Goal: Complete application form

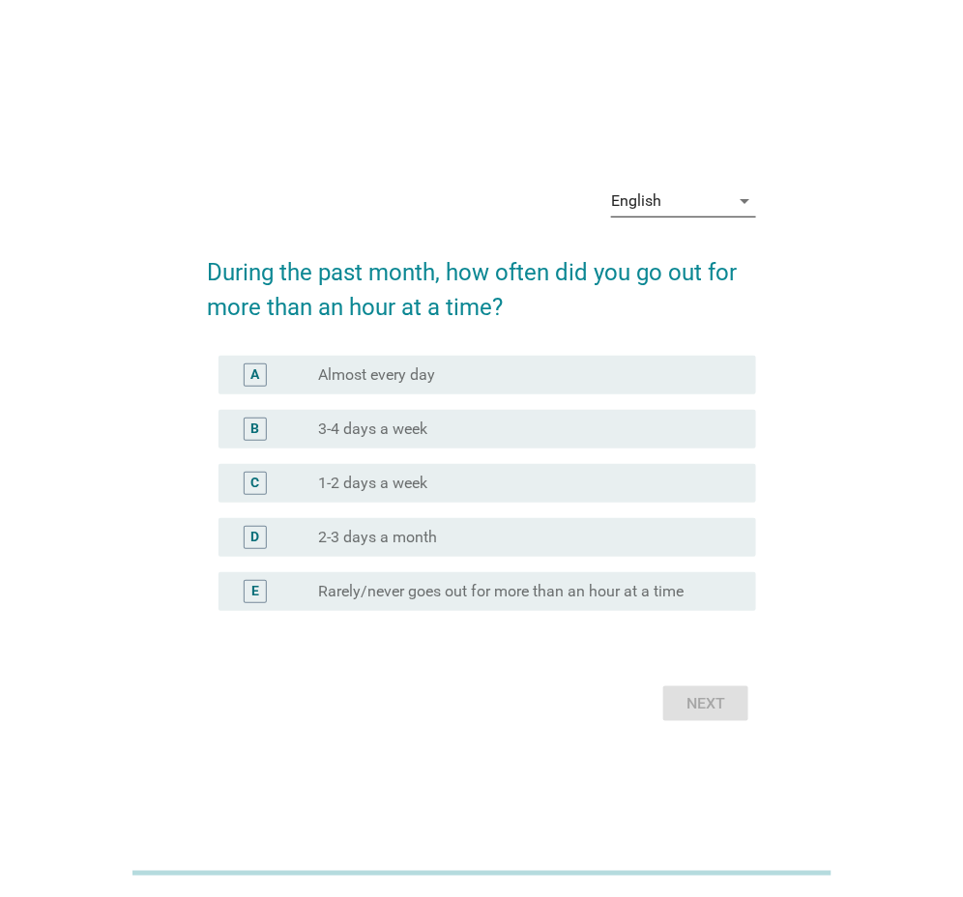
click at [715, 195] on div "English" at bounding box center [670, 201] width 118 height 31
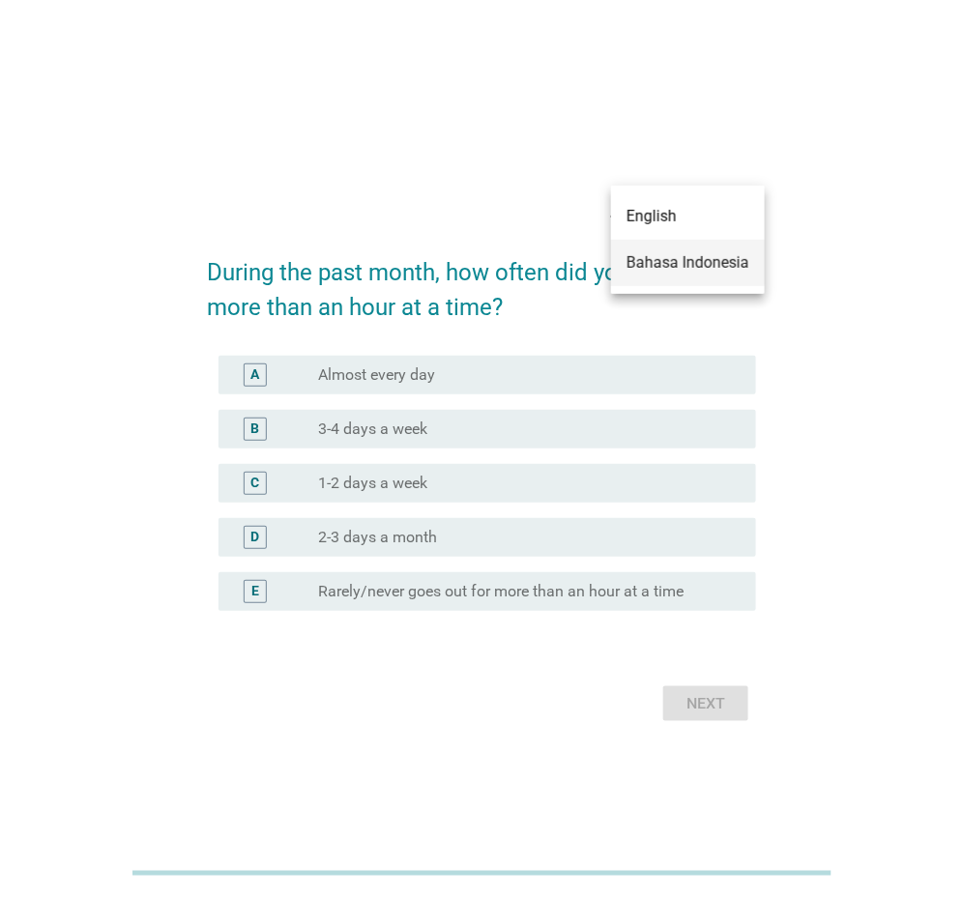
click at [710, 267] on div "Bahasa Indonesia" at bounding box center [688, 262] width 123 height 23
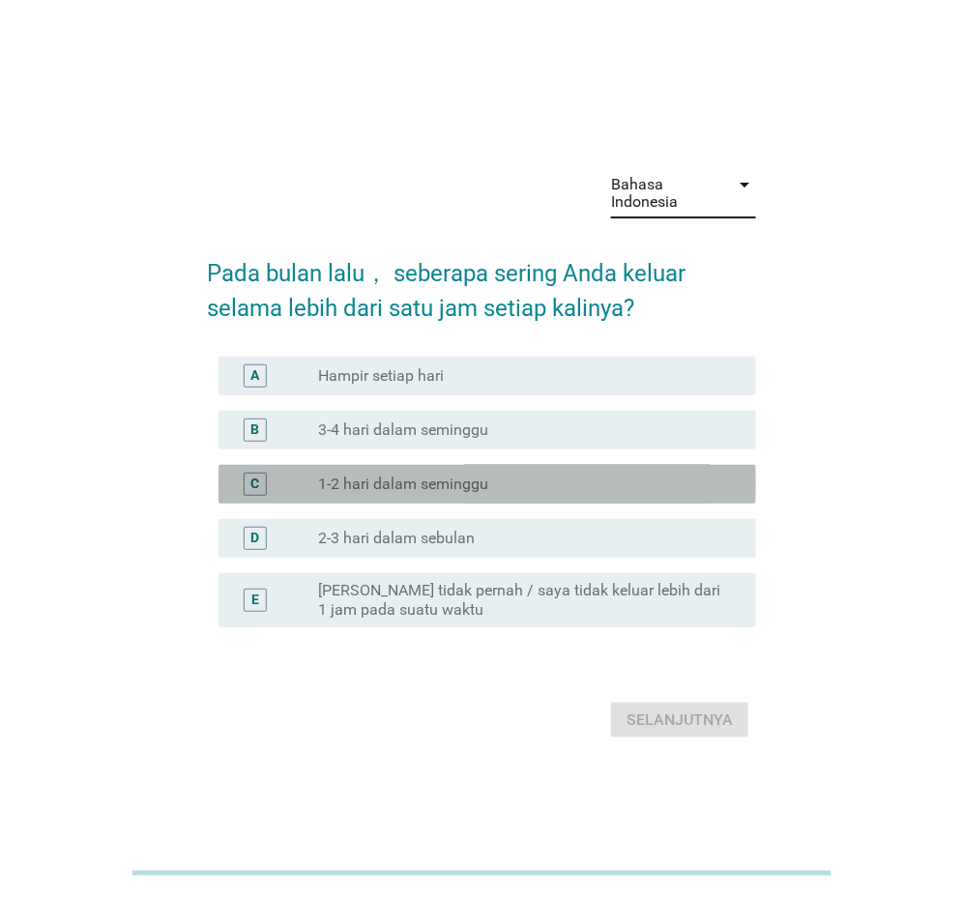
click at [451, 496] on div "C radio_button_unchecked 1-2 hari dalam seminggu" at bounding box center [488, 484] width 538 height 39
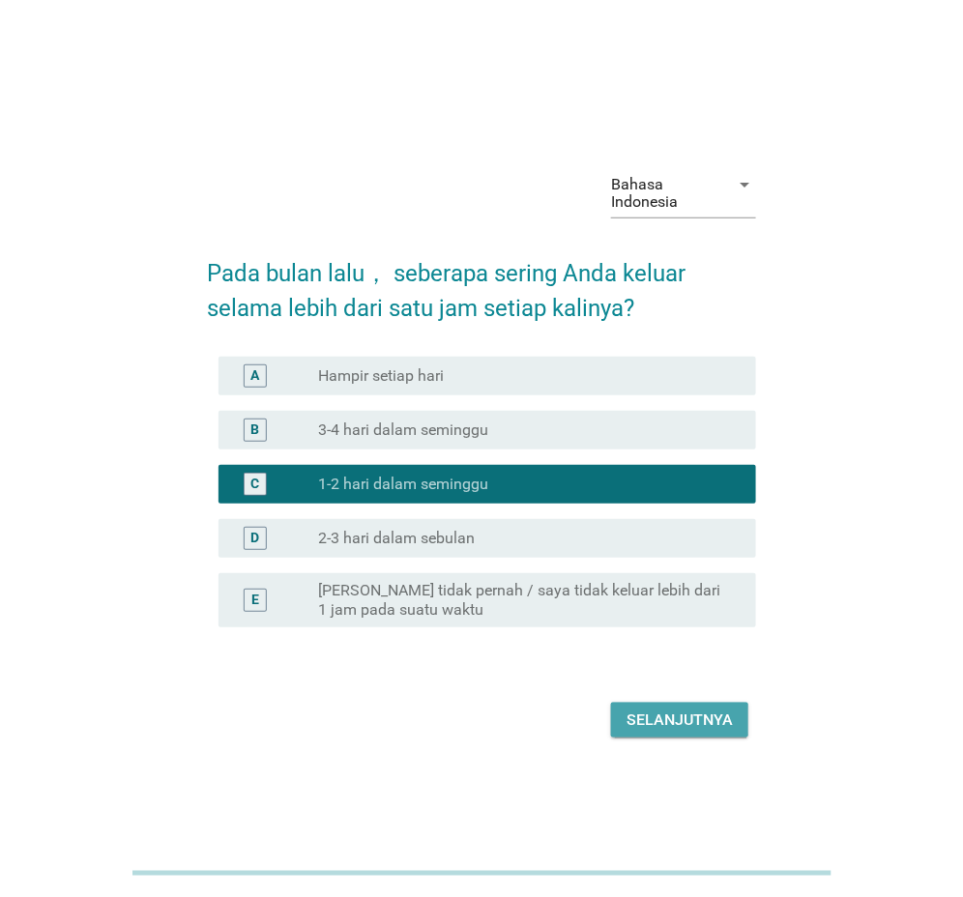
click at [734, 719] on button "Selanjutnya" at bounding box center [679, 720] width 137 height 35
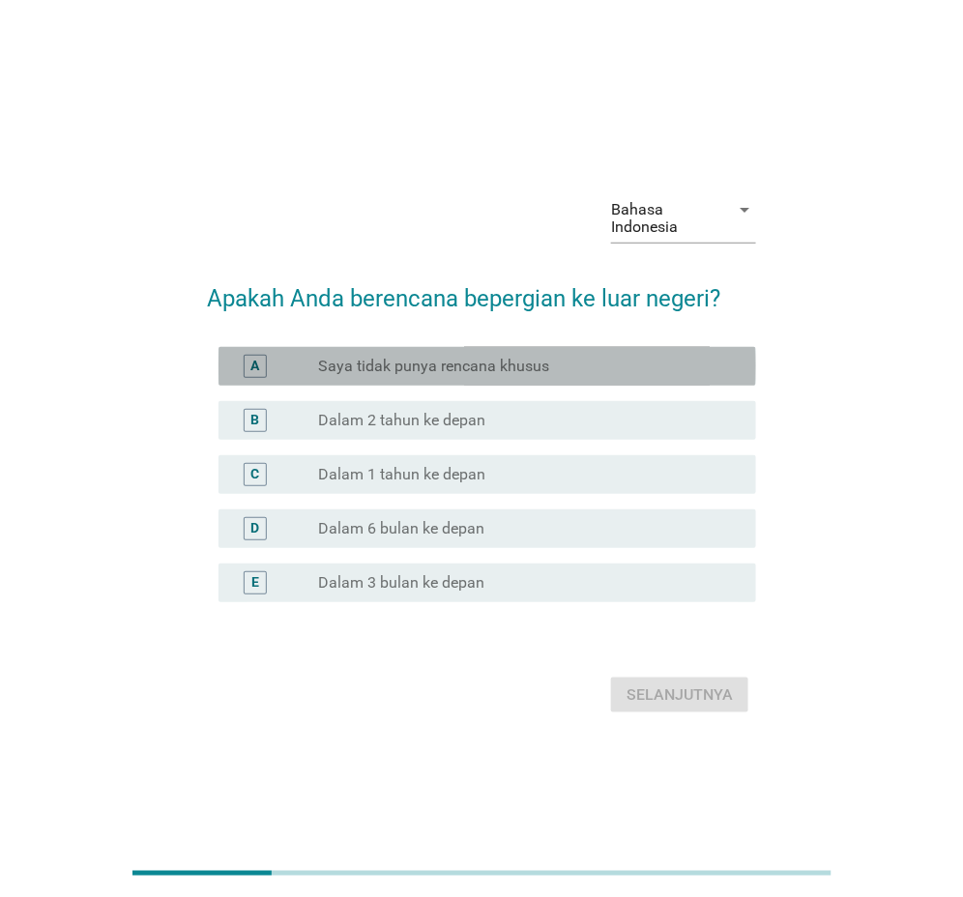
click at [399, 368] on label "Saya tidak punya rencana khusus" at bounding box center [433, 366] width 231 height 19
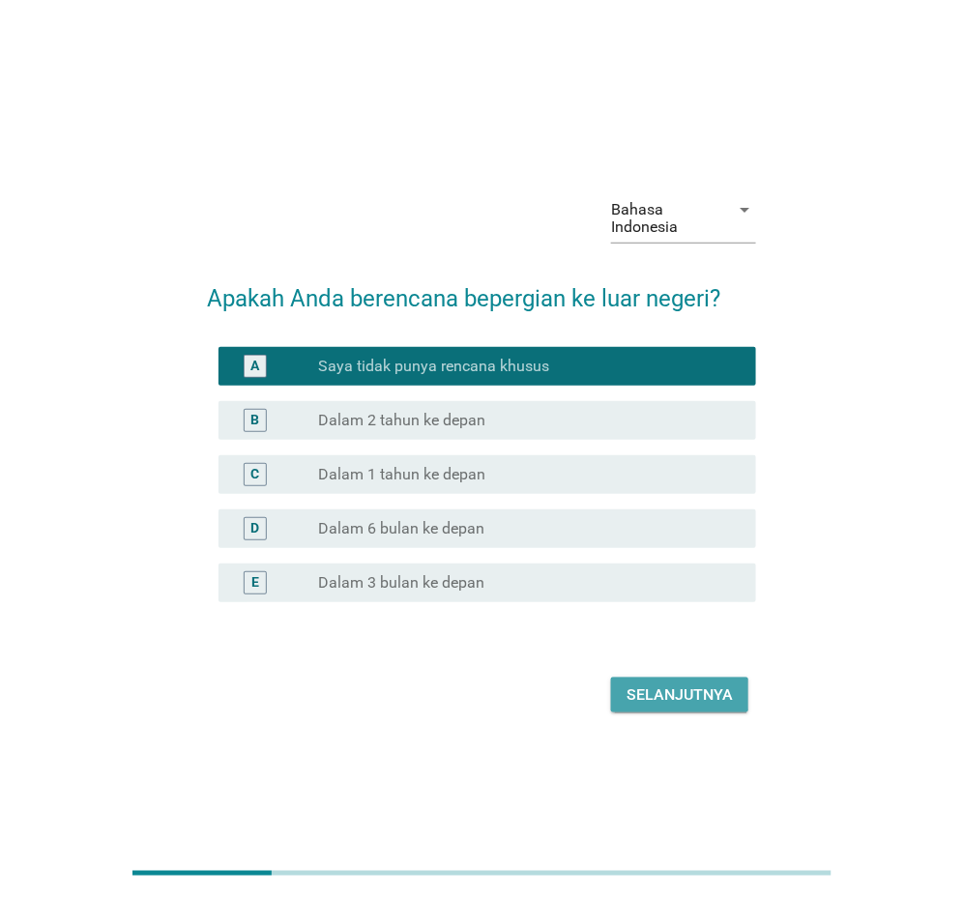
click at [660, 691] on div "Selanjutnya" at bounding box center [680, 695] width 106 height 23
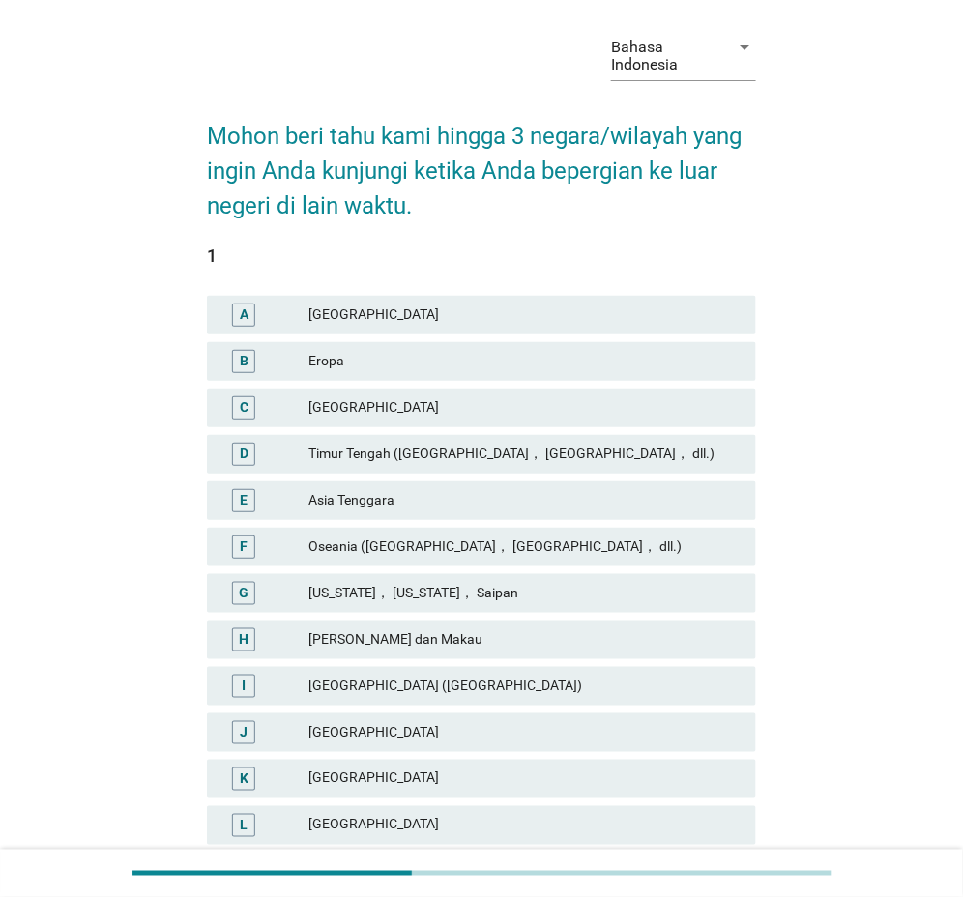
scroll to position [97, 0]
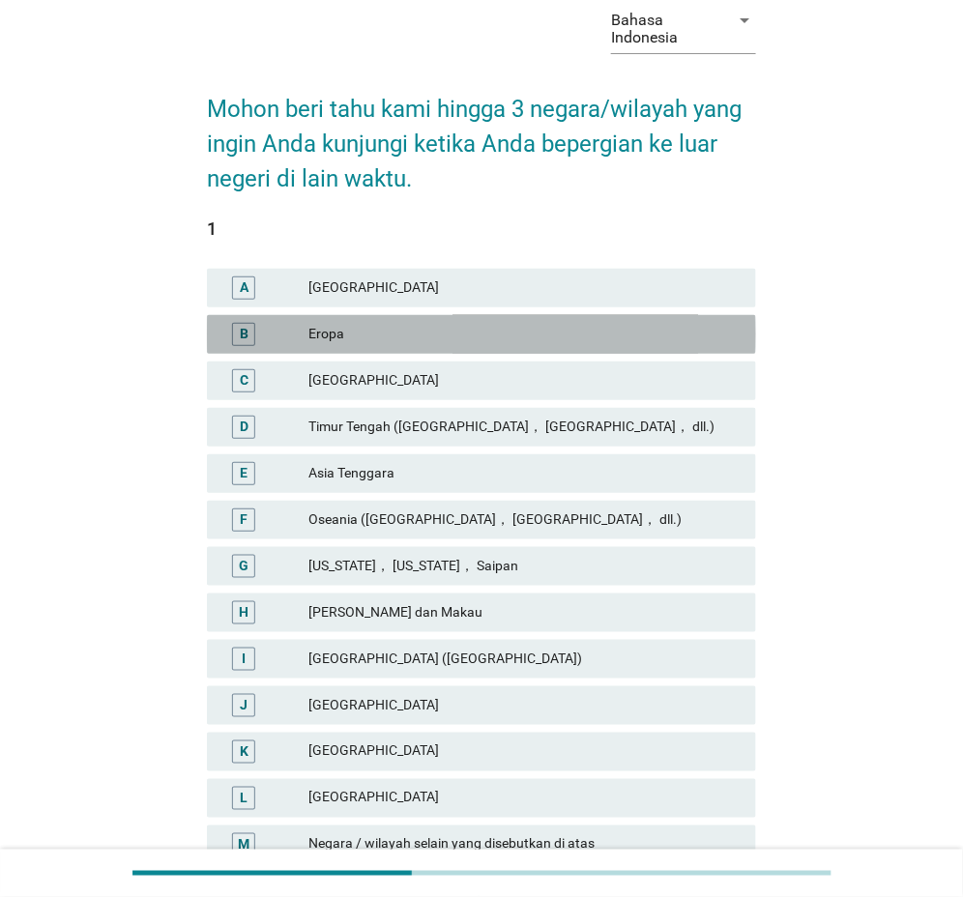
click at [308, 336] on div "B" at bounding box center [265, 334] width 86 height 23
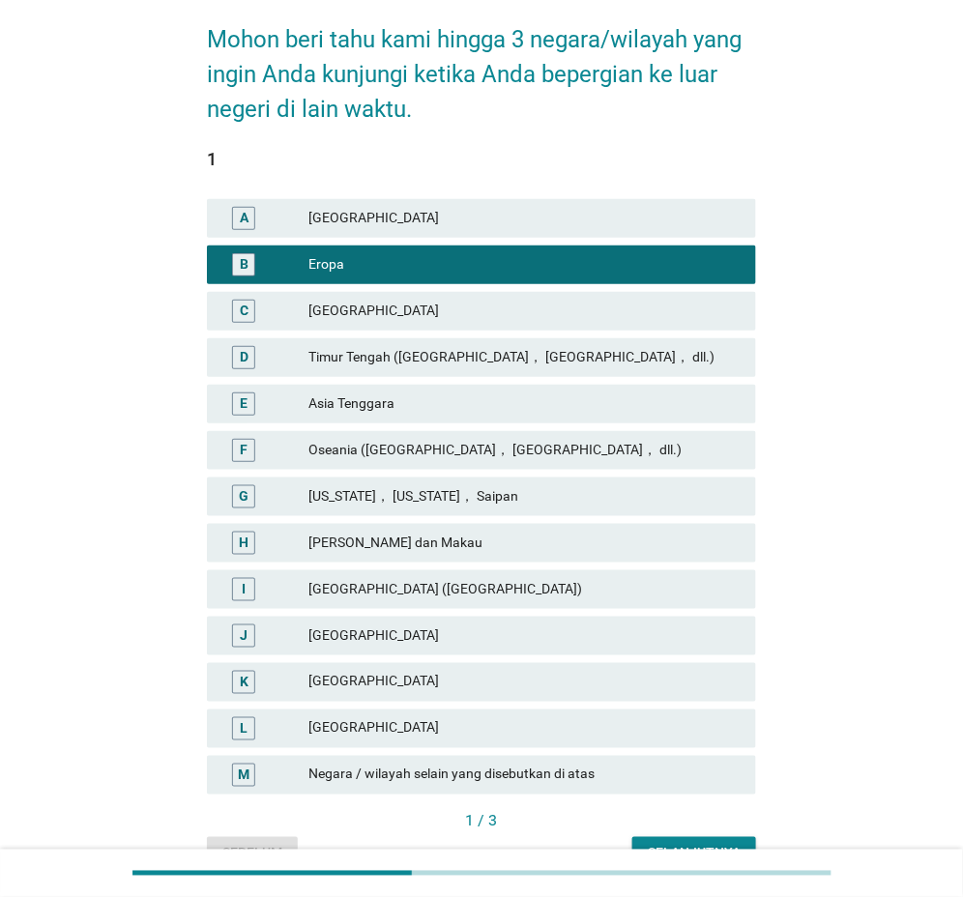
scroll to position [193, 0]
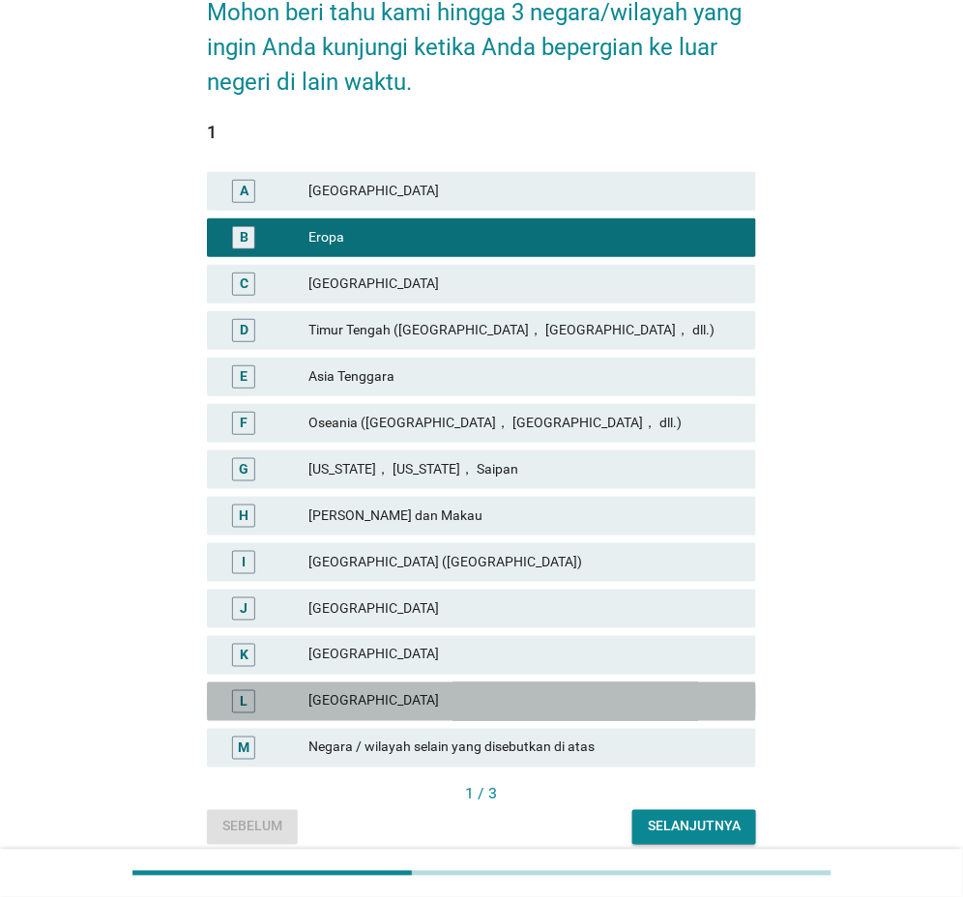
click at [340, 701] on div "[GEOGRAPHIC_DATA]" at bounding box center [524, 701] width 432 height 23
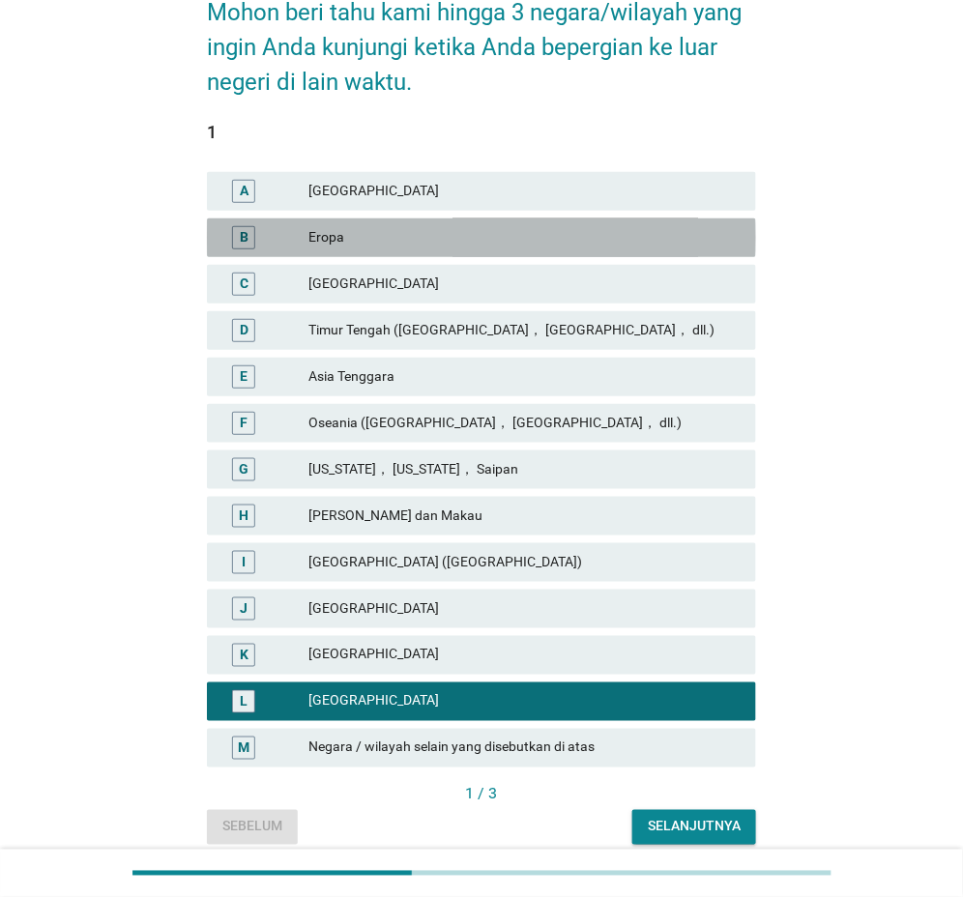
click at [309, 244] on div "Eropa" at bounding box center [524, 237] width 432 height 23
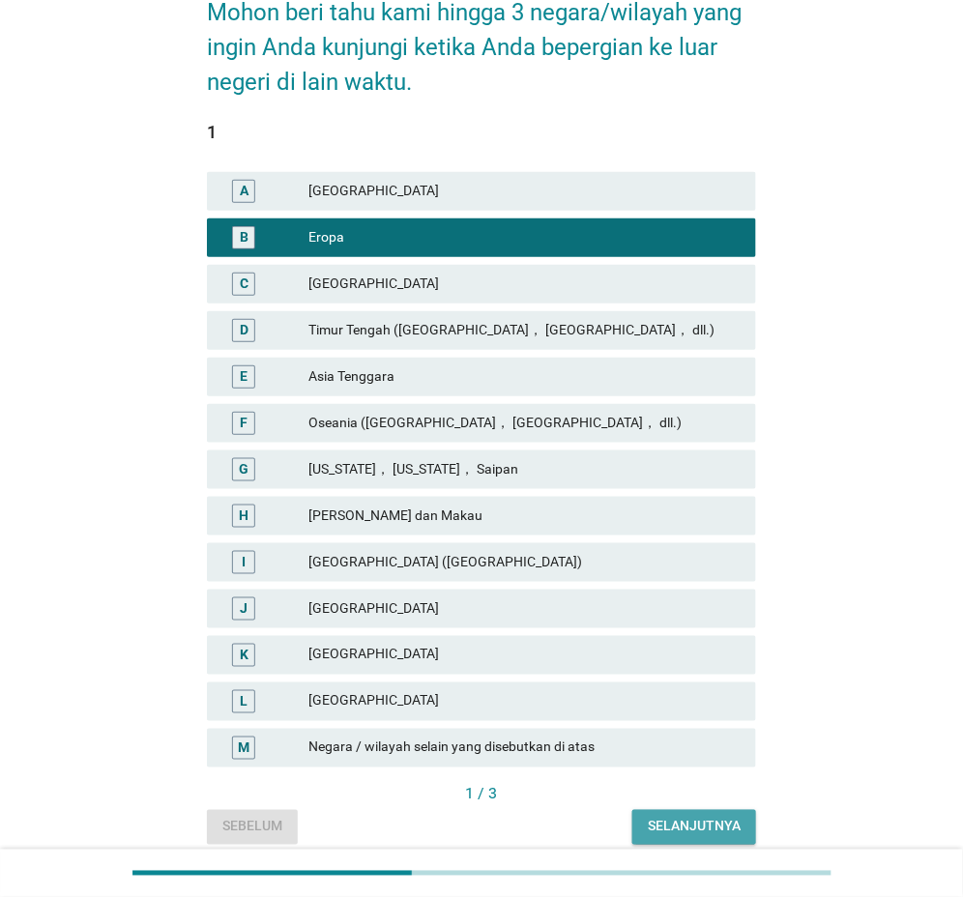
click at [678, 820] on div "Selanjutnya" at bounding box center [694, 827] width 93 height 20
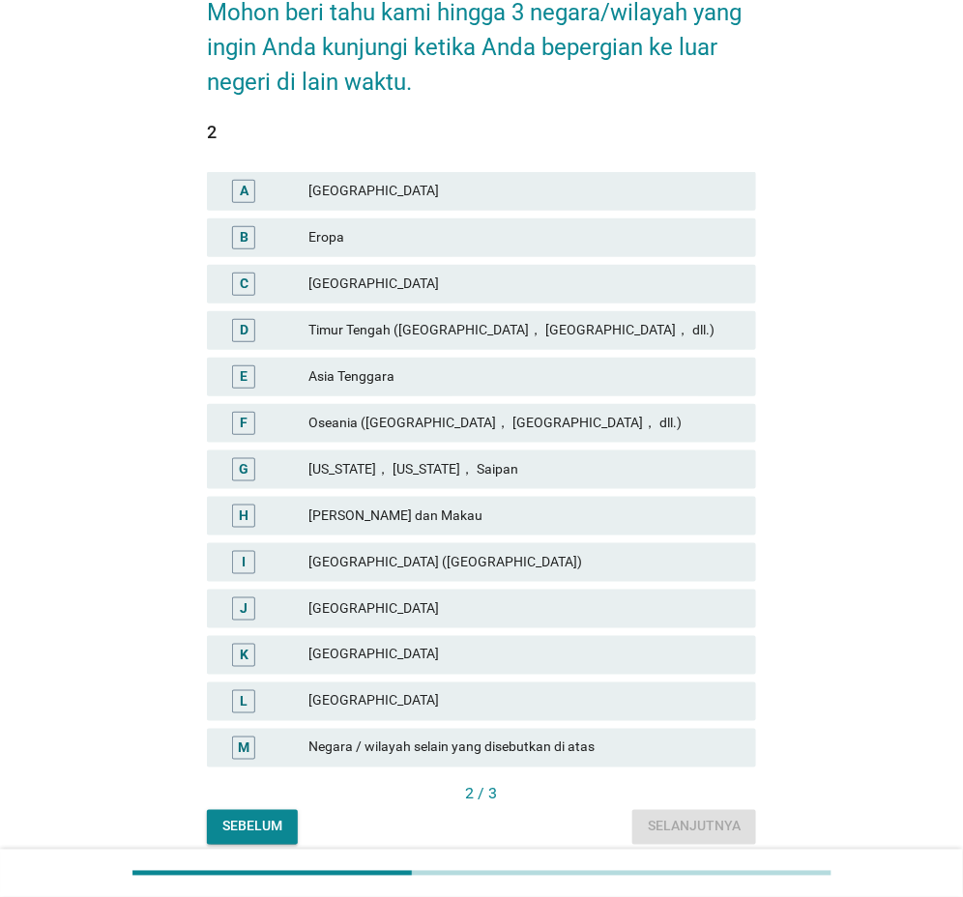
scroll to position [0, 0]
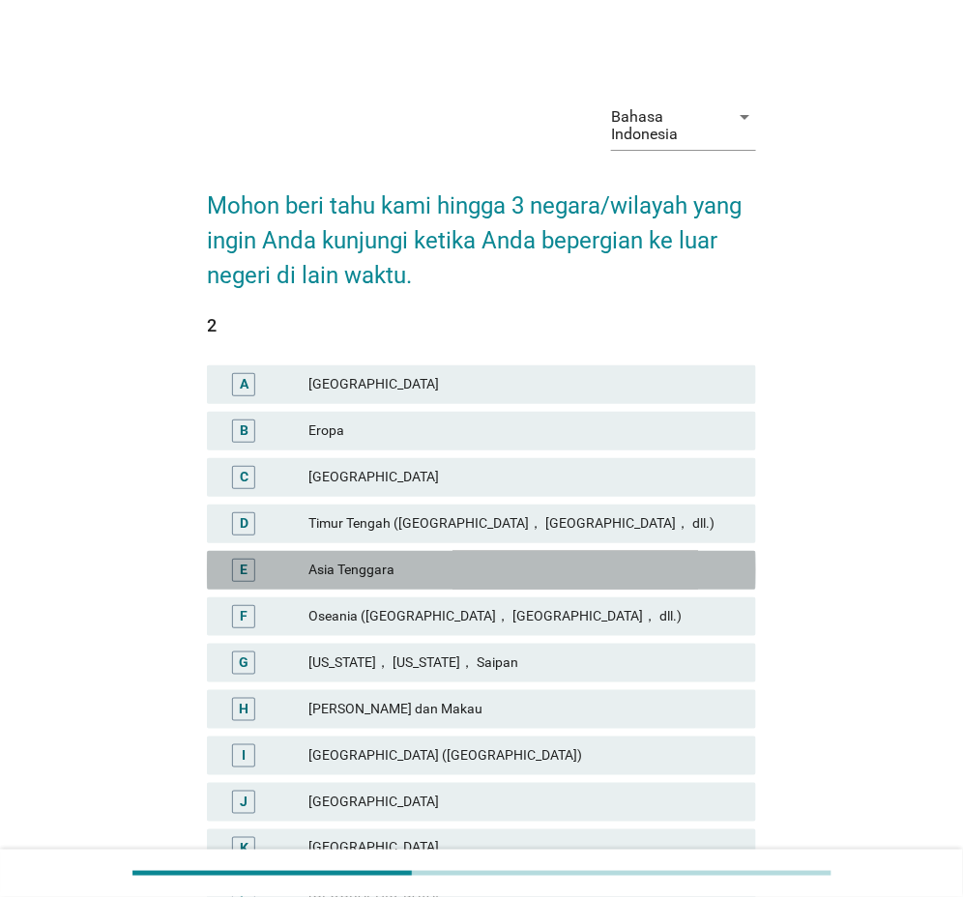
click at [334, 571] on div "Asia Tenggara" at bounding box center [524, 570] width 432 height 23
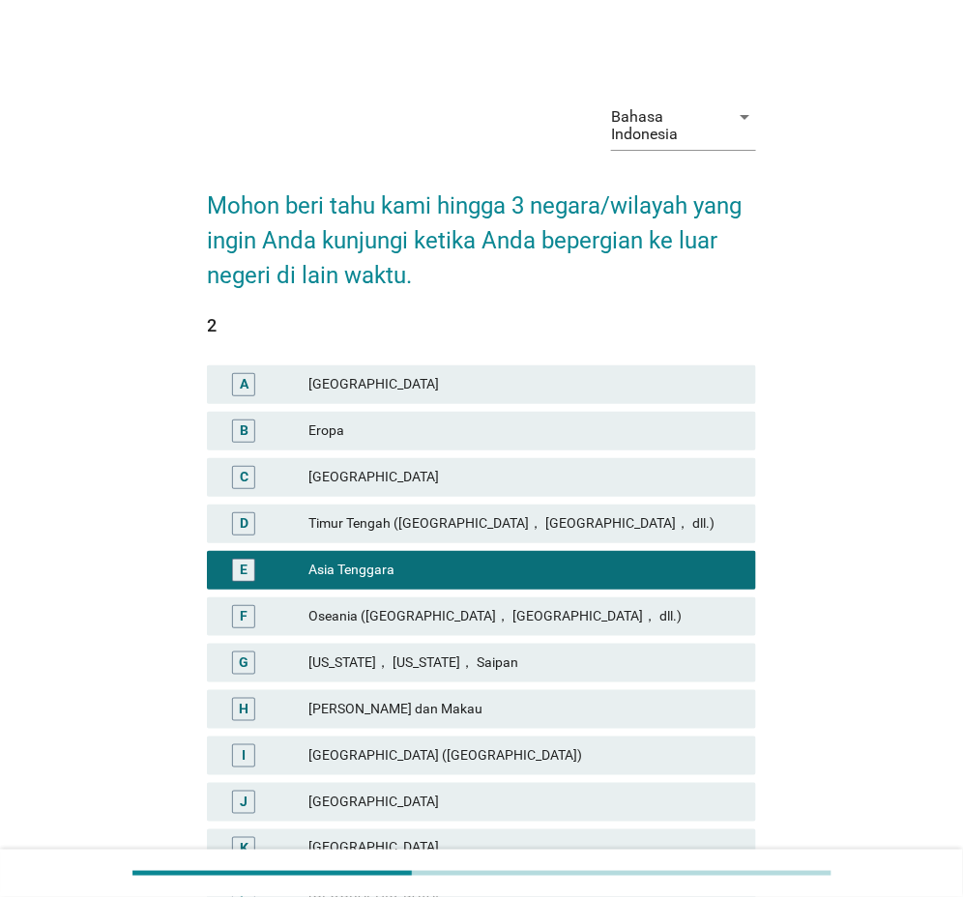
click at [508, 41] on div "Bahasa Indonesia arrow_drop_down Mohon beri tahu kami hingga 3 negara/wilayah y…" at bounding box center [481, 562] width 963 height 1124
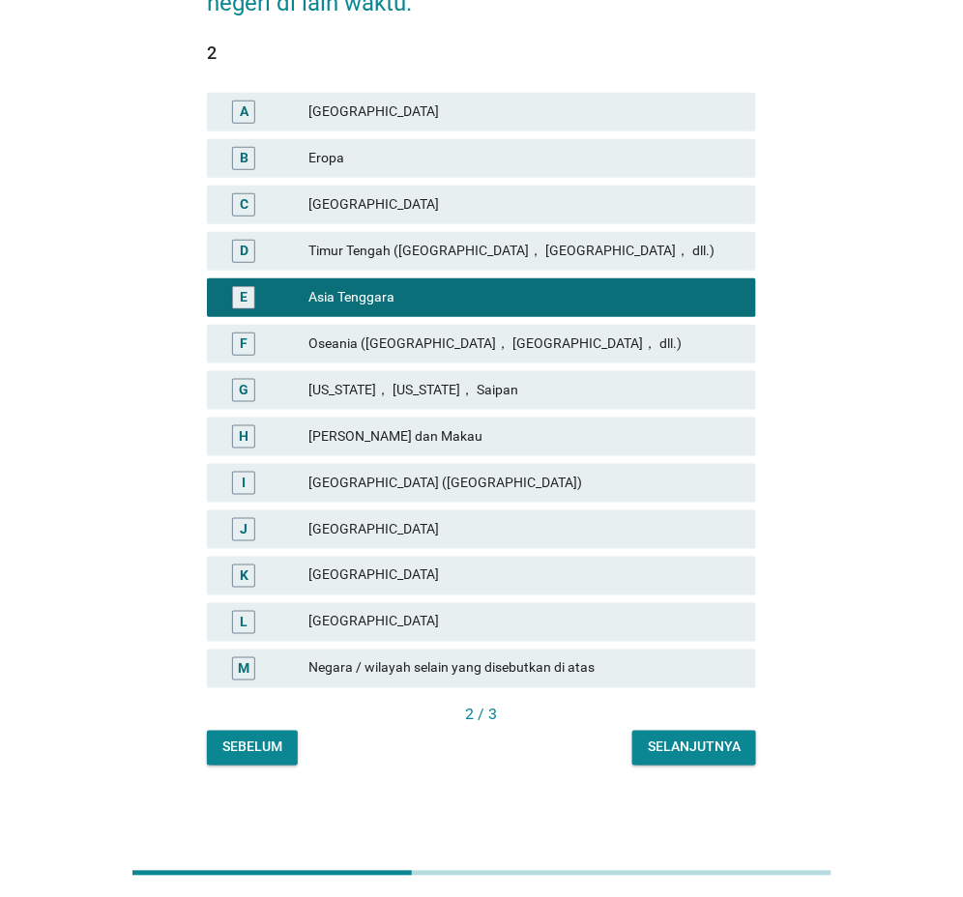
click at [654, 748] on div "Selanjutnya" at bounding box center [694, 748] width 93 height 20
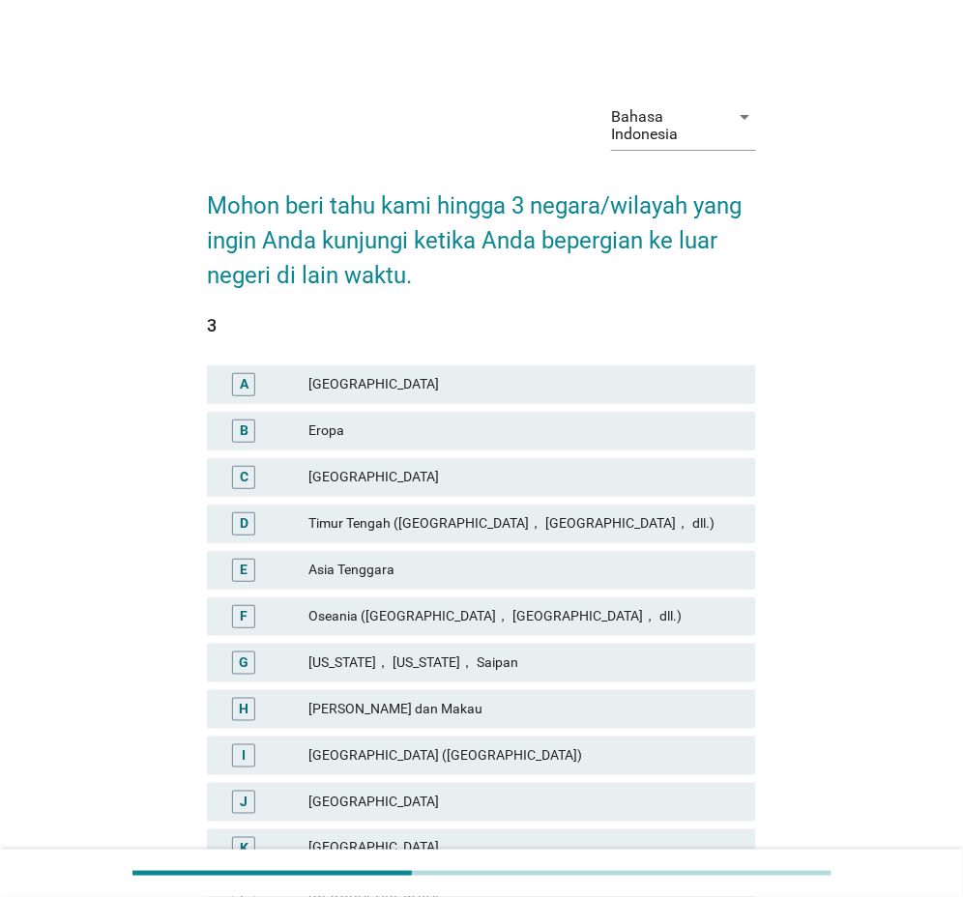
scroll to position [97, 0]
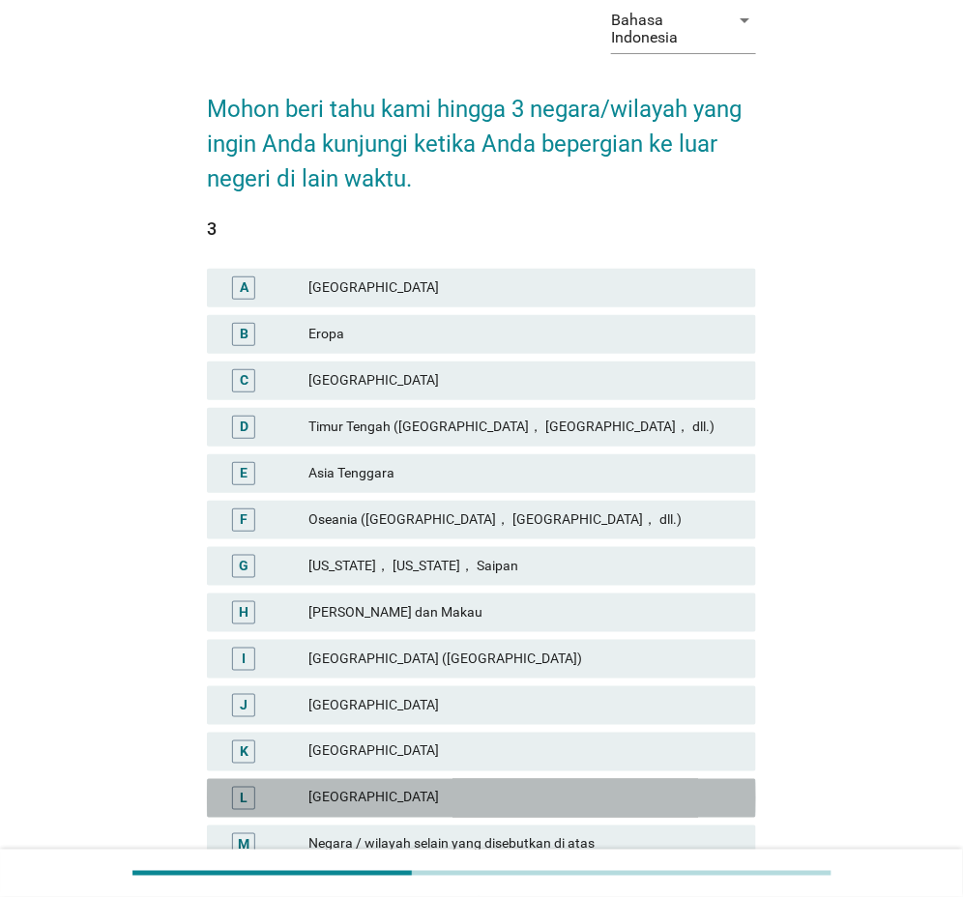
click at [348, 791] on div "[GEOGRAPHIC_DATA]" at bounding box center [524, 798] width 432 height 23
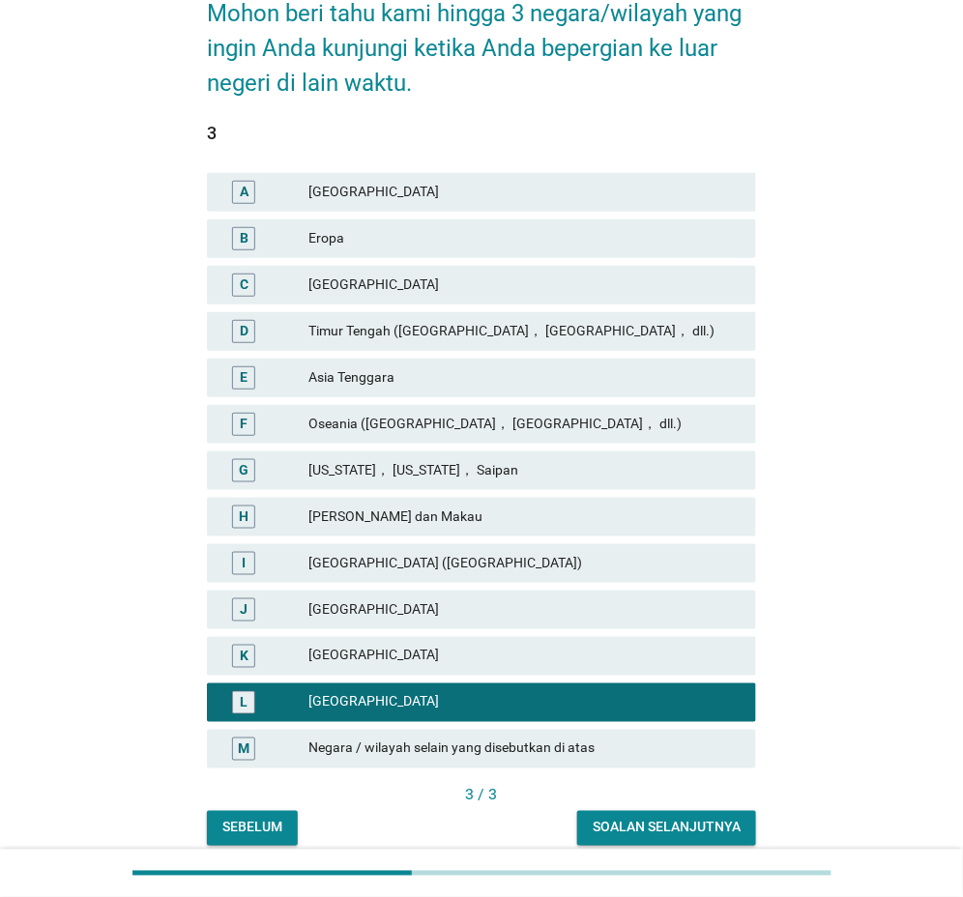
scroll to position [273, 0]
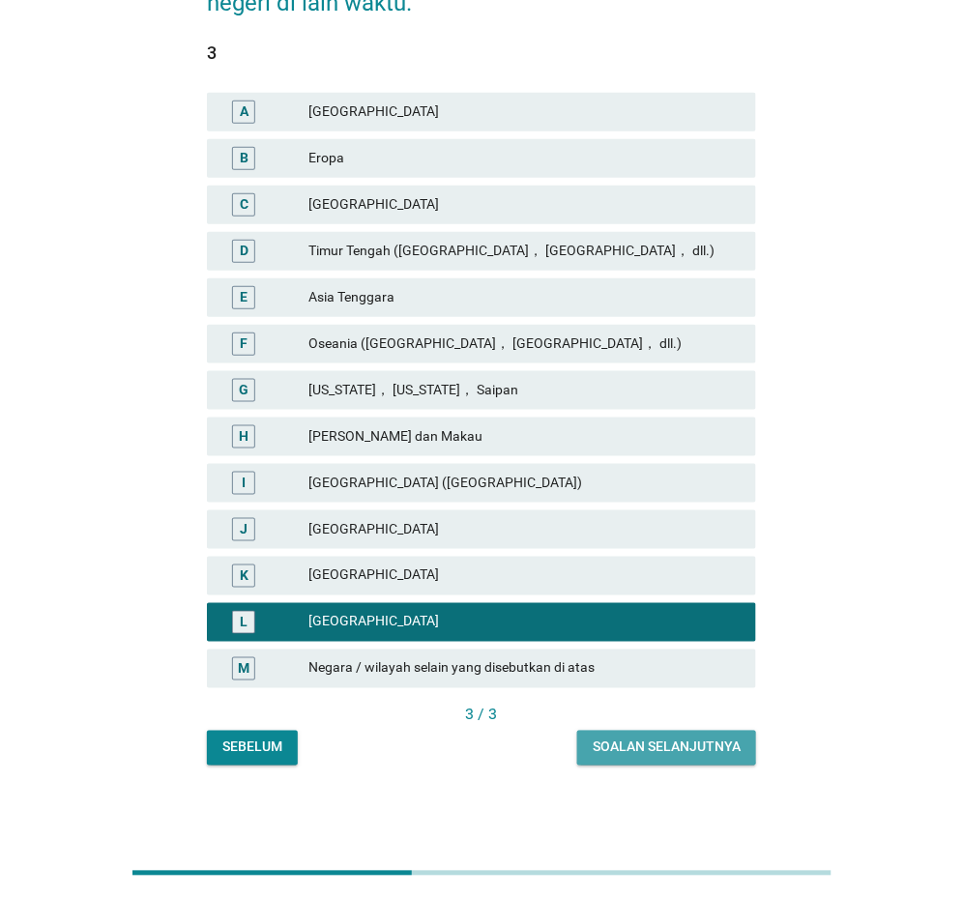
click at [686, 742] on div "Soalan selanjutnya" at bounding box center [667, 748] width 148 height 20
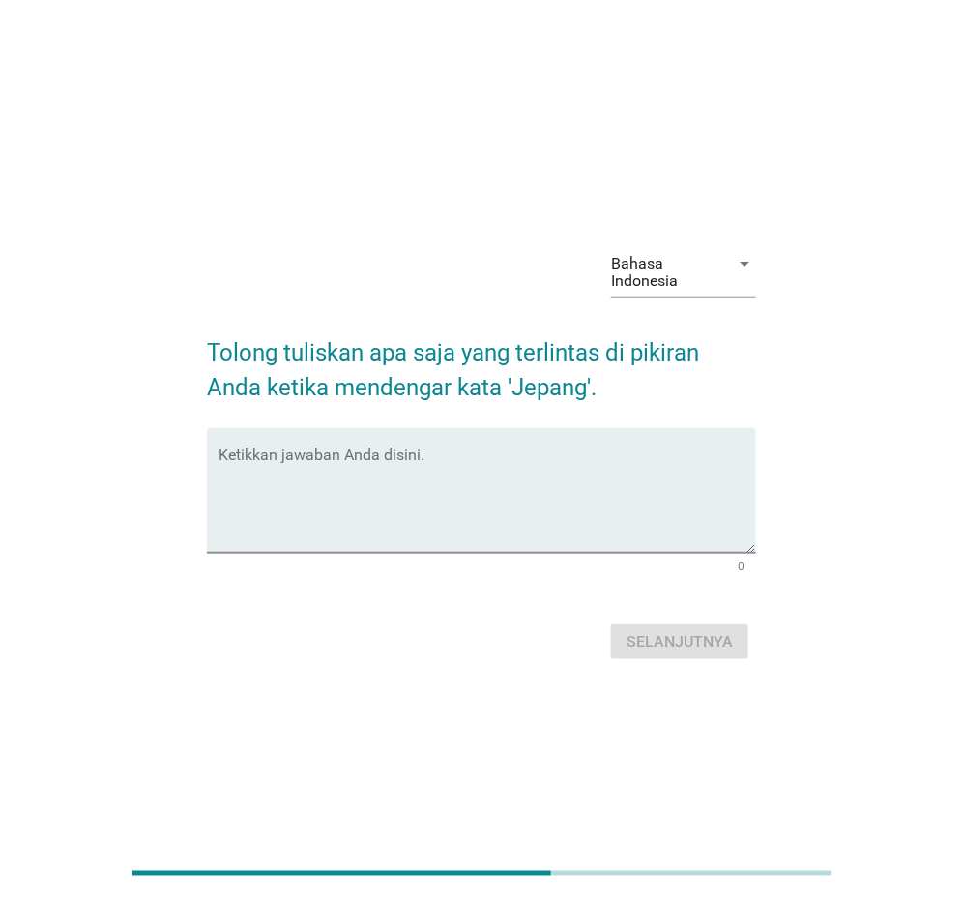
click at [515, 48] on div "Bahasa Indonesia arrow_drop_down Tolong tuliskan apa saja yang terlintas di pik…" at bounding box center [481, 448] width 963 height 897
drag, startPoint x: 402, startPoint y: 547, endPoint x: 407, endPoint y: 536, distance: 12.6
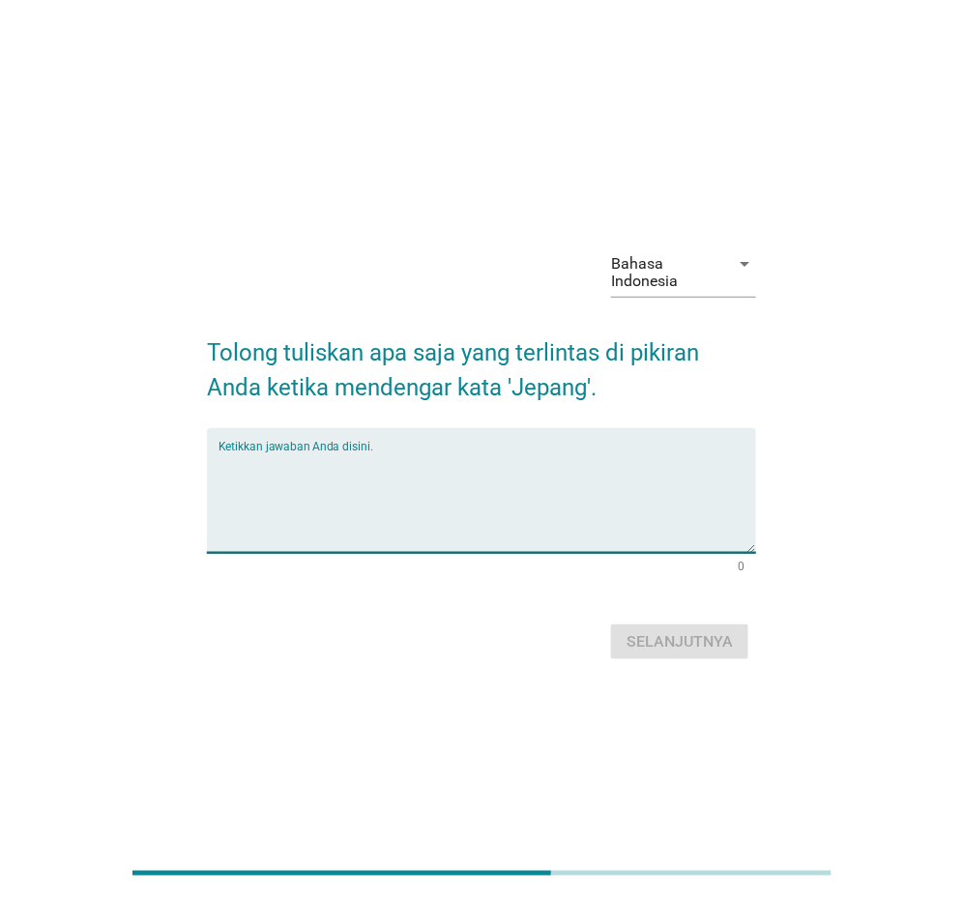
click at [402, 546] on textarea "Ketikkan jawaban Anda disini." at bounding box center [488, 503] width 538 height 102
type textarea "iya sering mendengar nama negara ini"
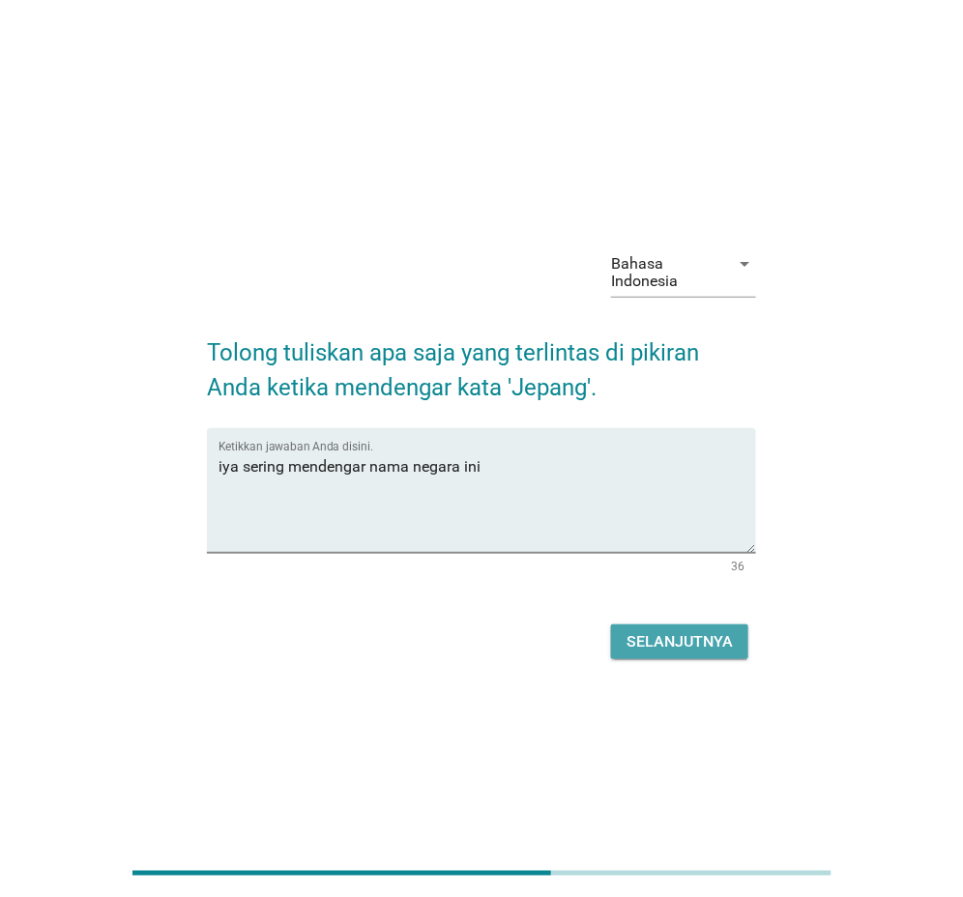
click at [665, 633] on div "Selanjutnya" at bounding box center [680, 642] width 106 height 23
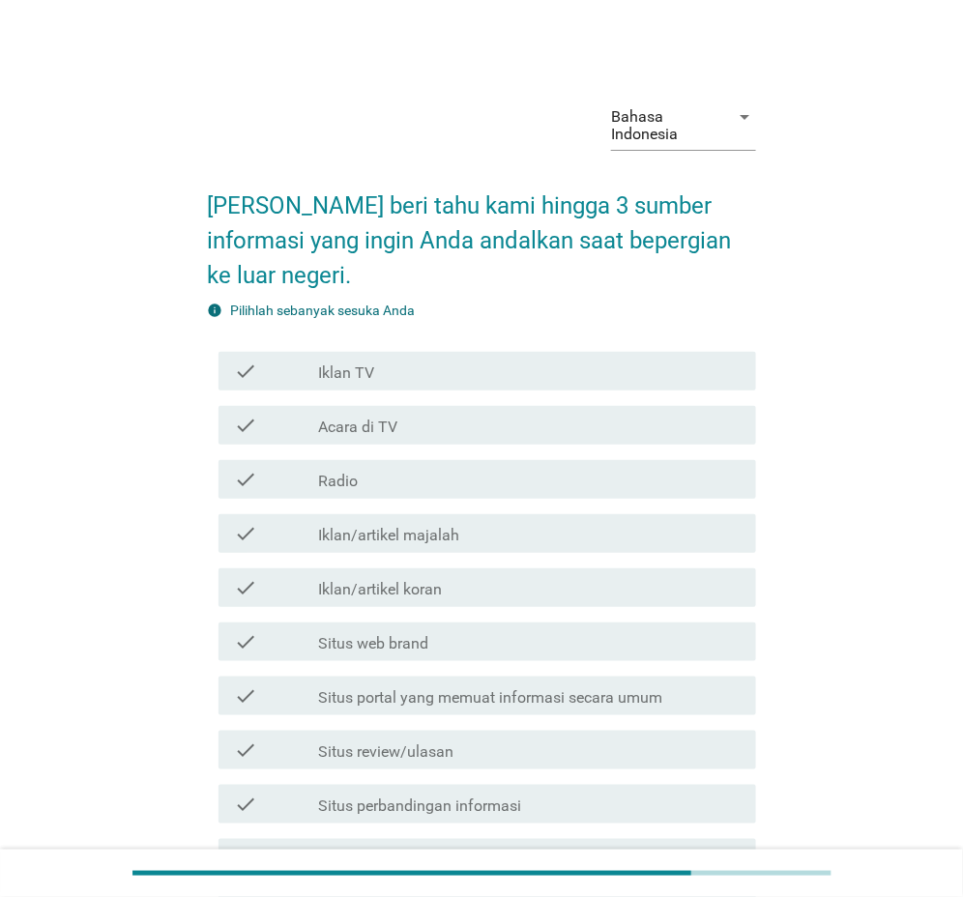
click at [318, 378] on div at bounding box center [318, 373] width 1 height 12
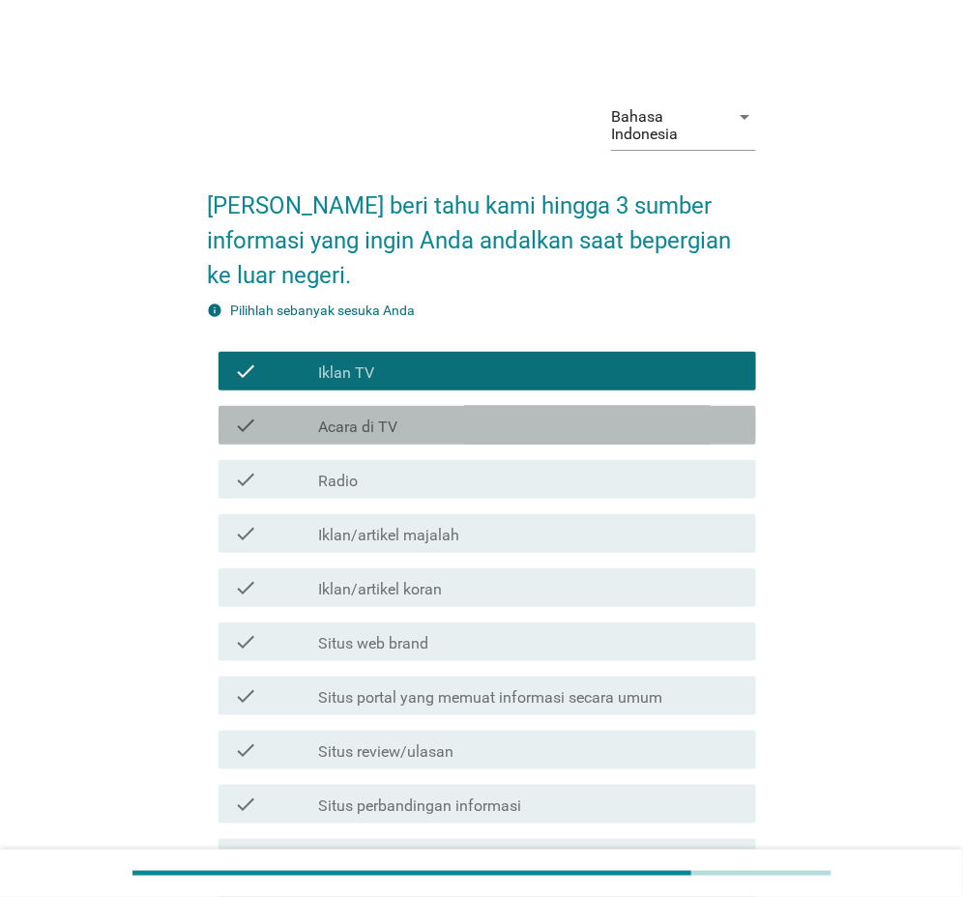
click at [310, 418] on div "check" at bounding box center [276, 425] width 84 height 23
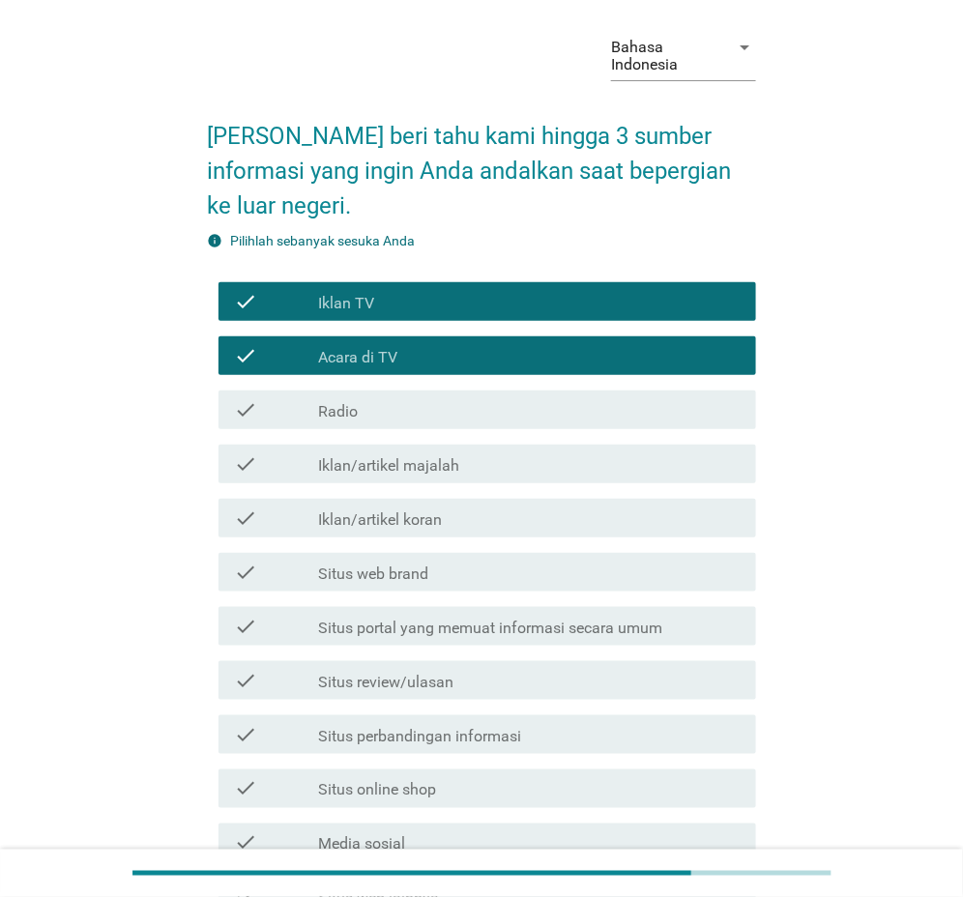
scroll to position [97, 0]
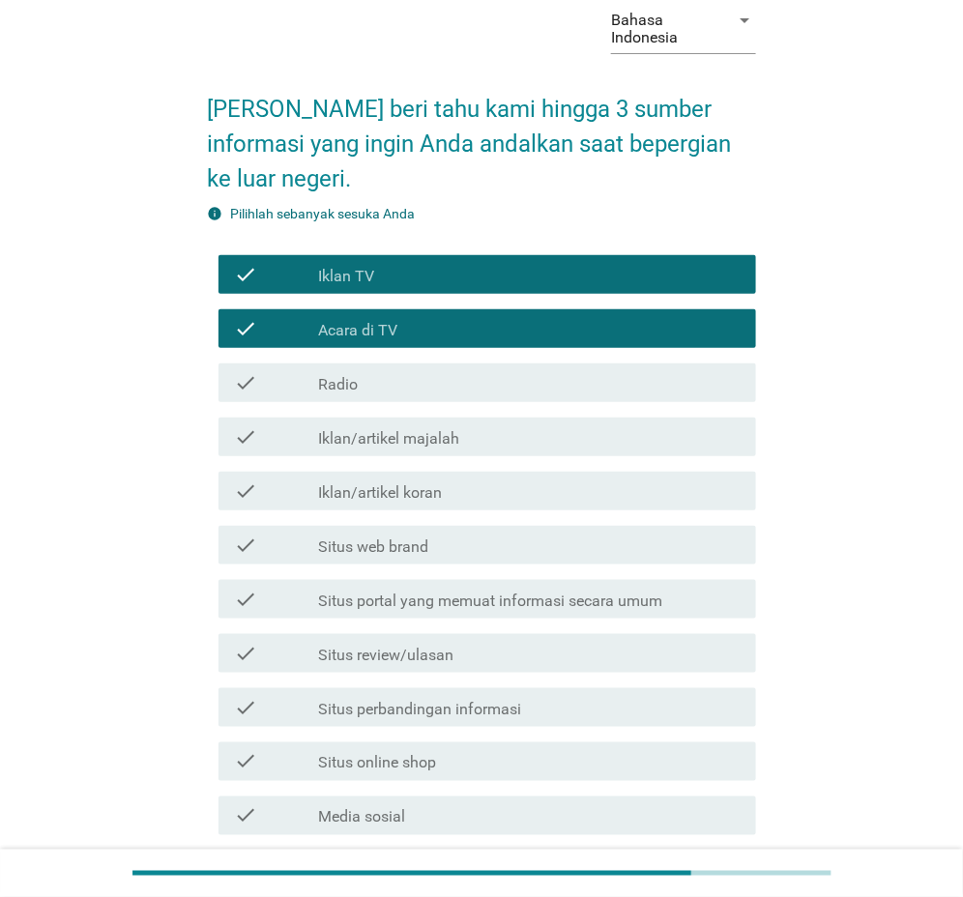
click at [353, 546] on label "Situs web brand" at bounding box center [373, 547] width 110 height 19
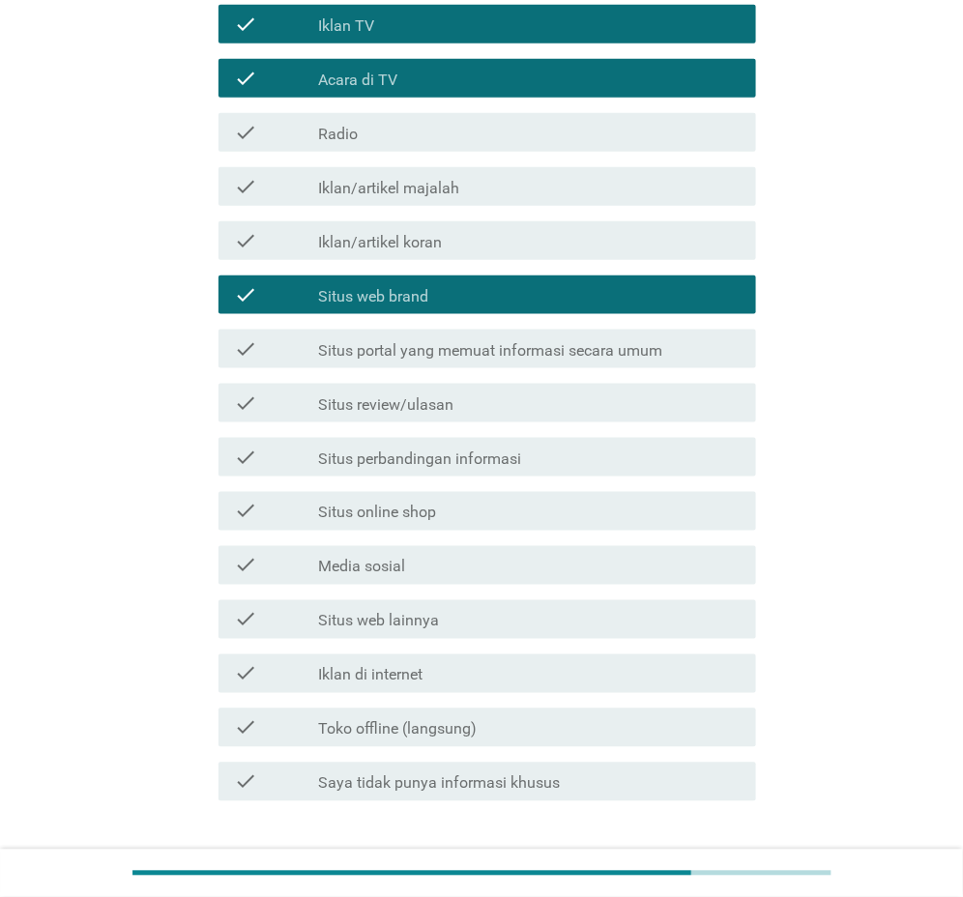
scroll to position [387, 0]
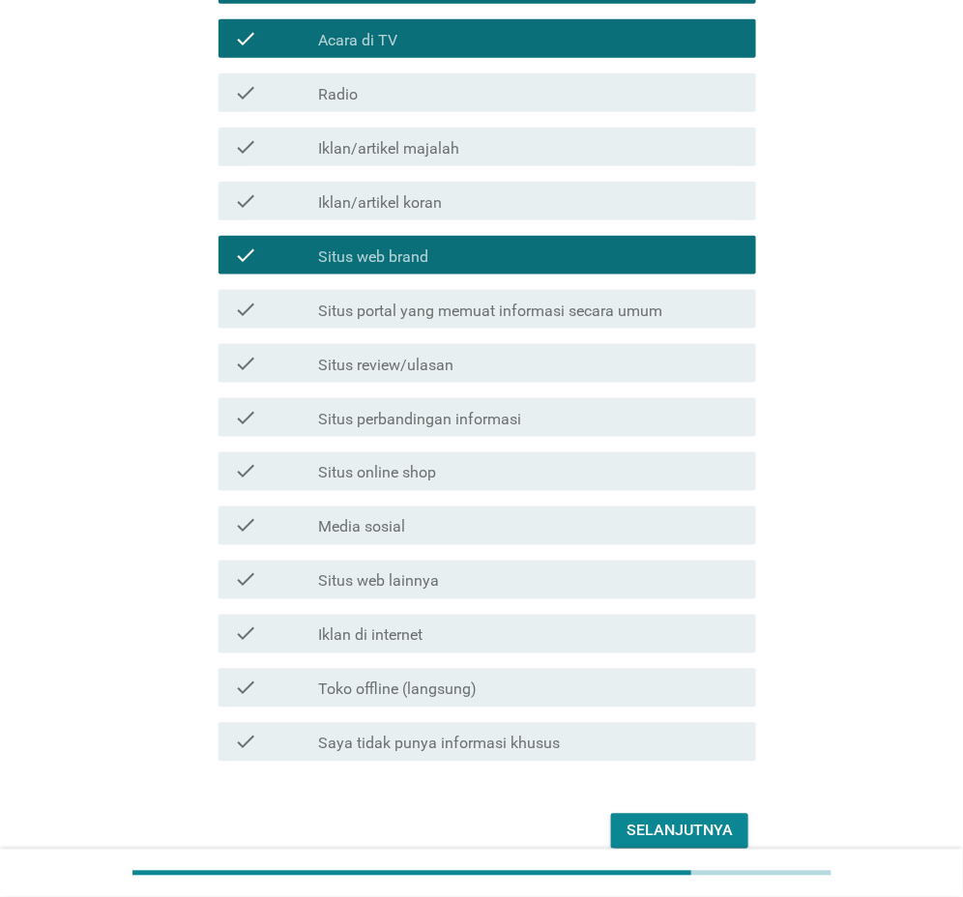
click at [366, 539] on div "check check_box_outline_blank Media sosial" at bounding box center [488, 526] width 538 height 39
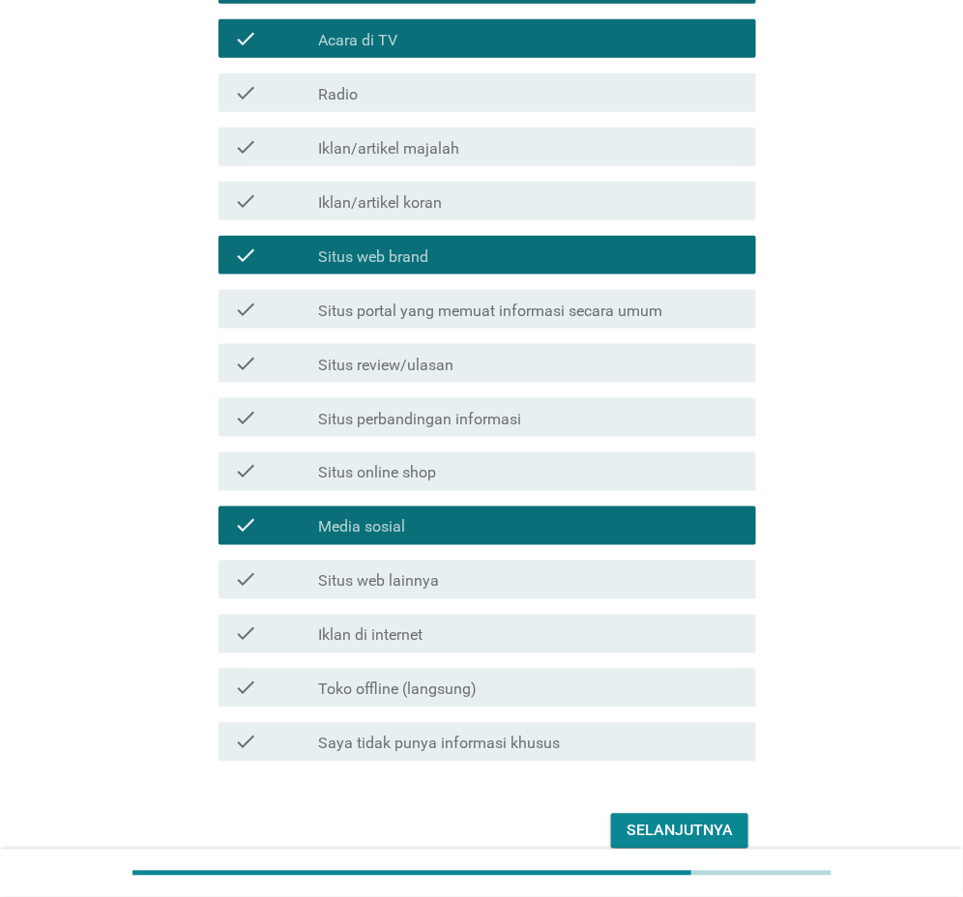
click at [671, 817] on button "Selanjutnya" at bounding box center [679, 831] width 137 height 35
